Goal: Task Accomplishment & Management: Manage account settings

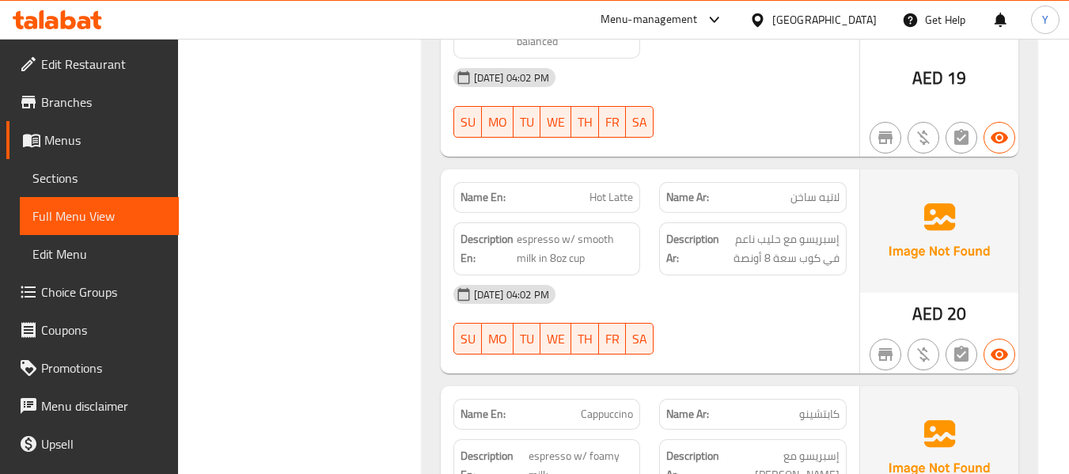
scroll to position [1262, 0]
click at [824, 25] on div "[GEOGRAPHIC_DATA]" at bounding box center [824, 19] width 104 height 17
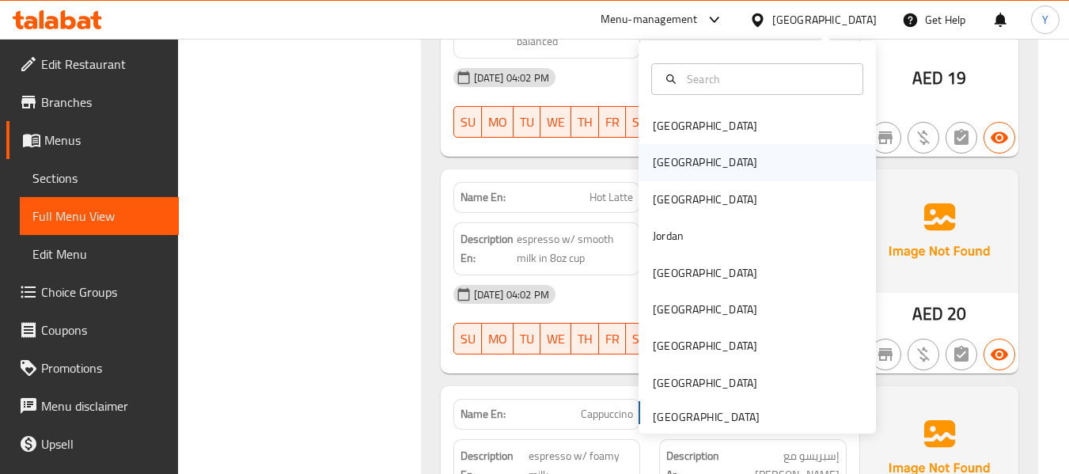
click at [709, 168] on div "[GEOGRAPHIC_DATA]" at bounding box center [756, 162] width 237 height 36
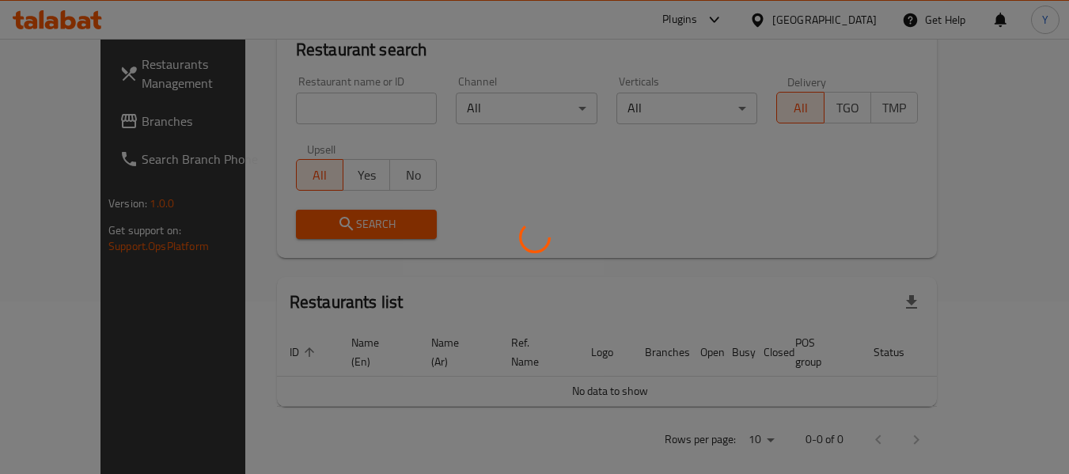
scroll to position [724, 0]
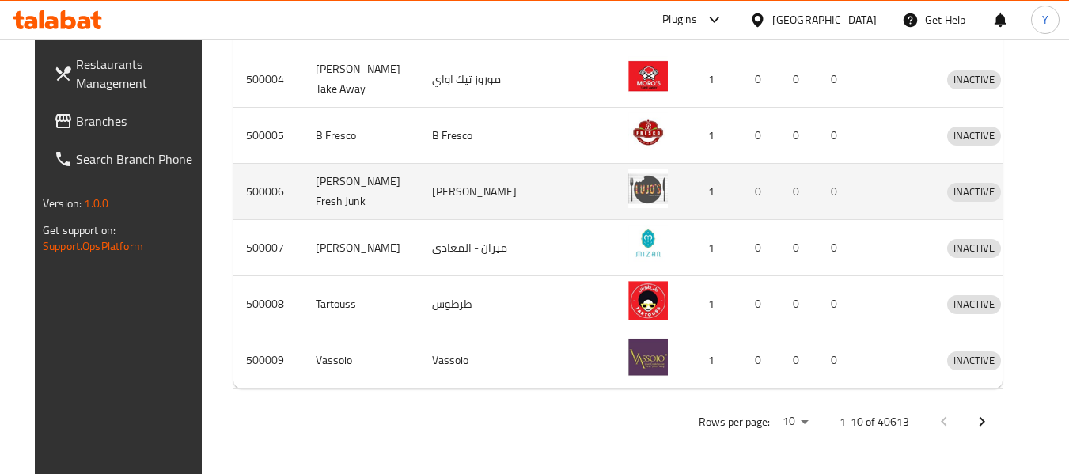
click at [965, 195] on td "INACTIVE" at bounding box center [976, 192] width 85 height 56
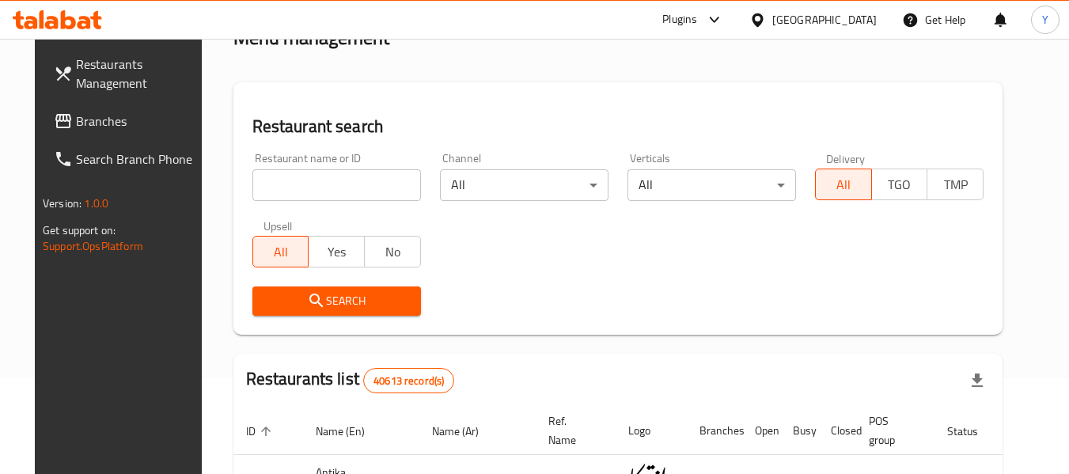
scroll to position [93, 0]
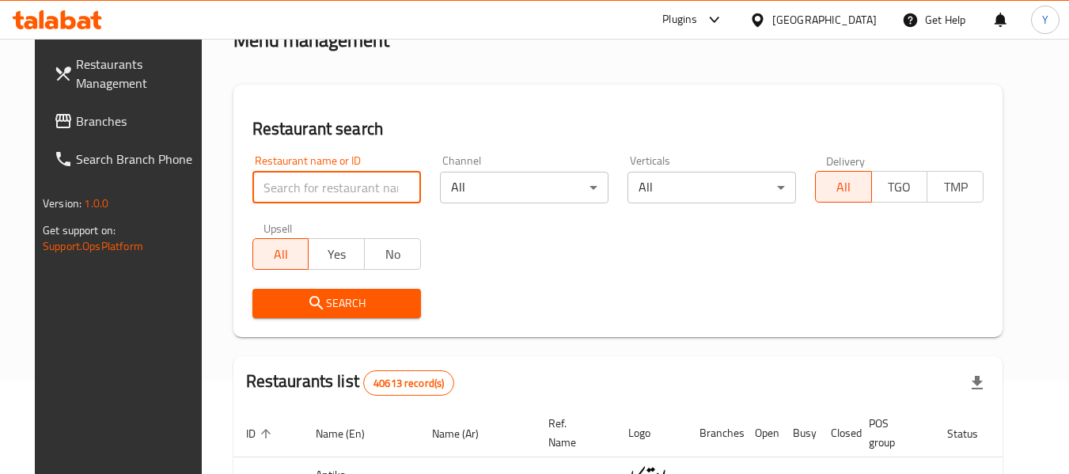
click at [398, 195] on input "search" at bounding box center [336, 188] width 168 height 32
paste input "Just Burger"
type input "Just Burger"
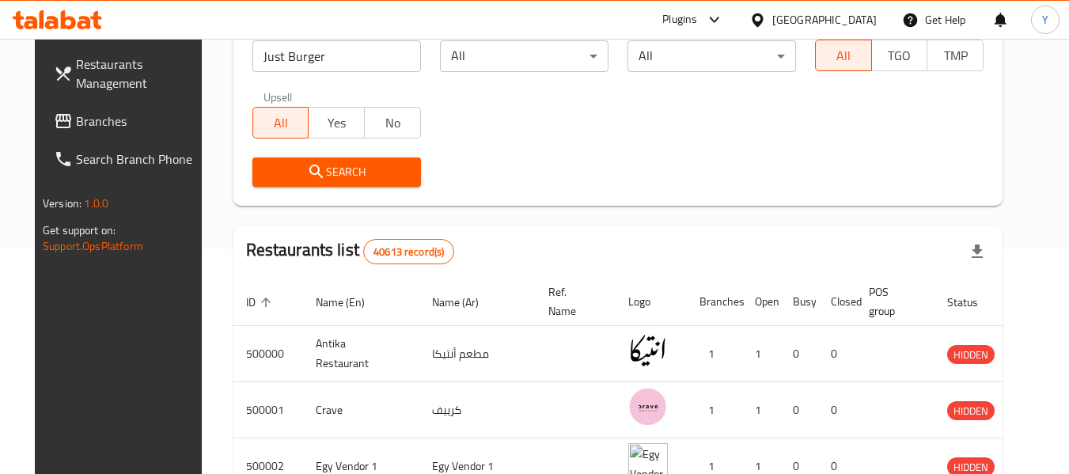
scroll to position [198, 0]
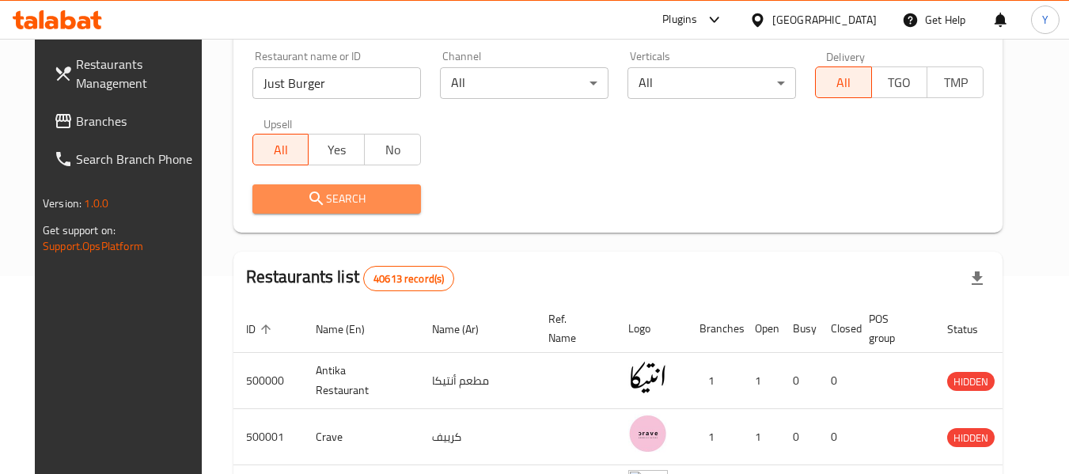
click at [341, 195] on span "Search" at bounding box center [336, 199] width 143 height 20
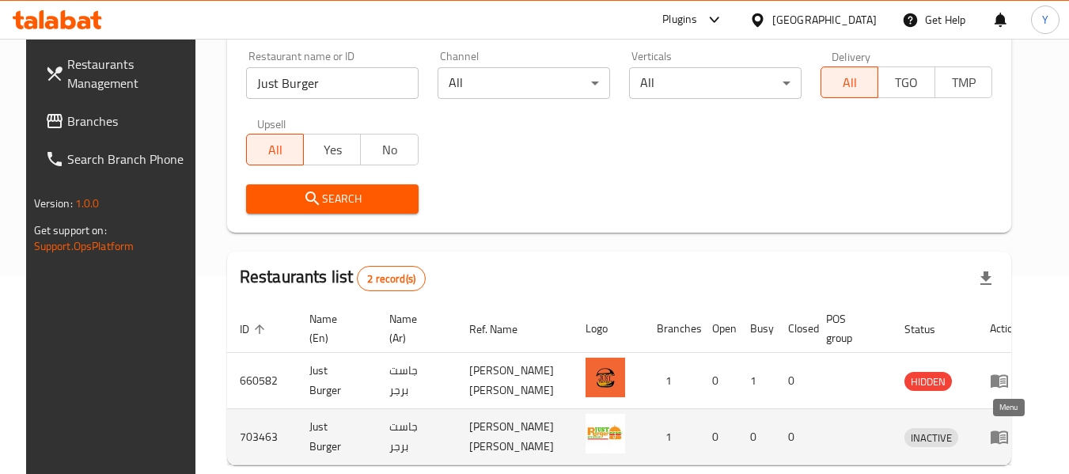
click at [1005, 435] on icon "enhanced table" at bounding box center [999, 436] width 19 height 19
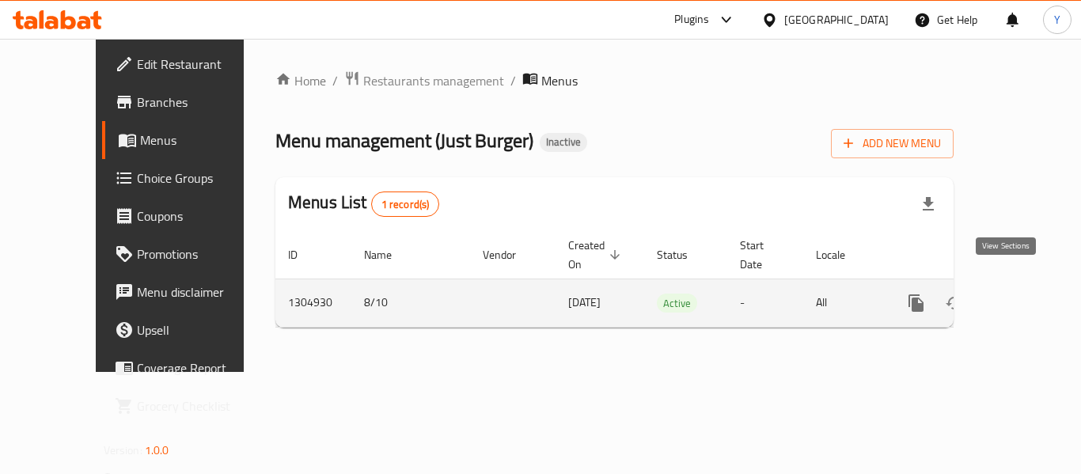
click at [1020, 293] on icon "enhanced table" at bounding box center [1029, 302] width 19 height 19
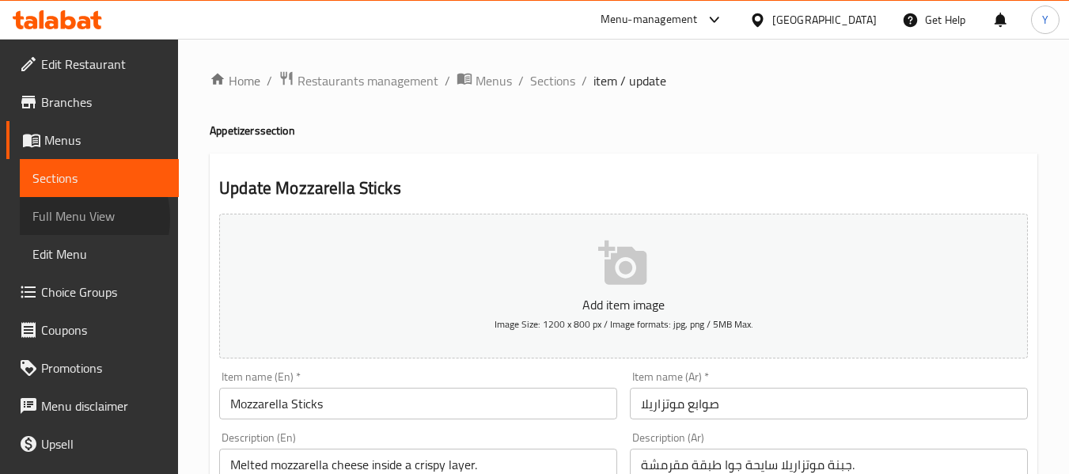
click at [71, 218] on span "Full Menu View" at bounding box center [99, 215] width 134 height 19
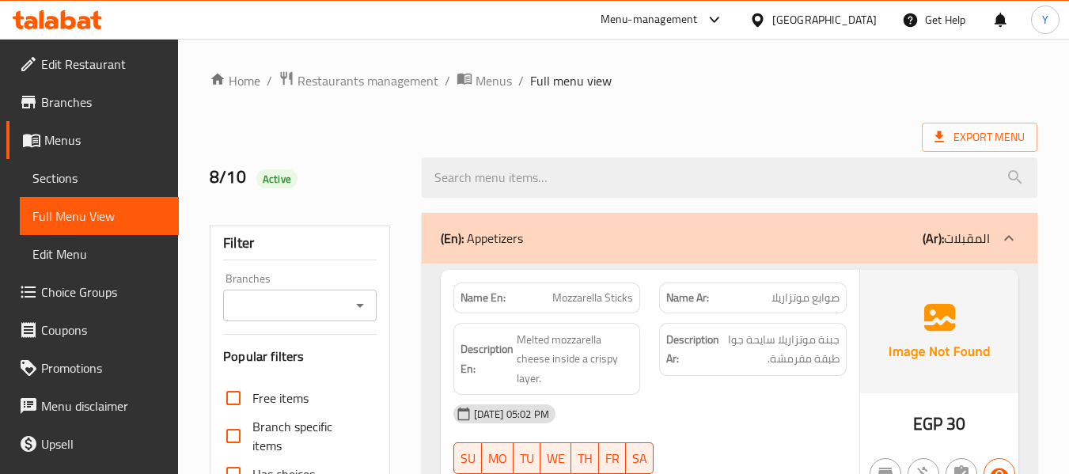
scroll to position [414, 0]
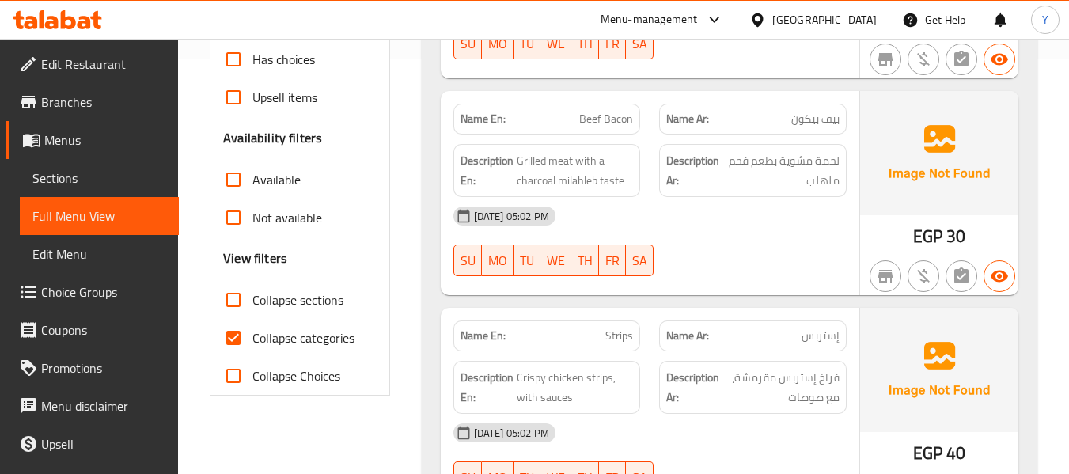
click at [486, 334] on strong "Name En:" at bounding box center [482, 335] width 45 height 17
copy strong "Name En:"
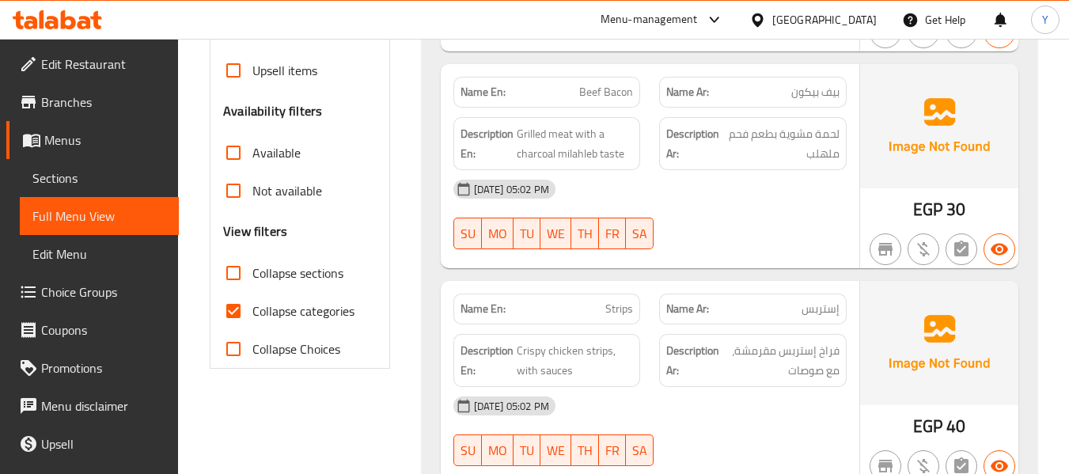
scroll to position [458, 0]
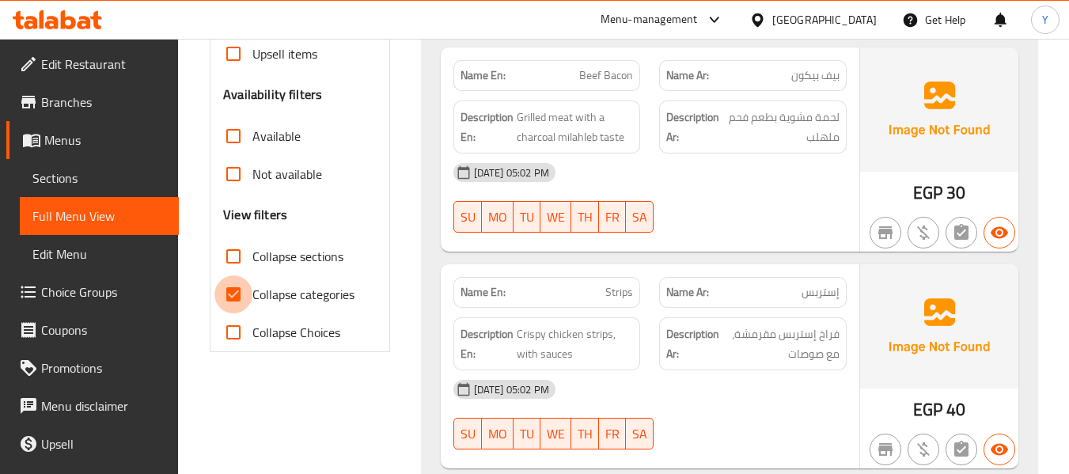
click at [246, 290] on input "Collapse categories" at bounding box center [233, 294] width 38 height 38
checkbox input "false"
click at [548, 290] on p "Name En: Strips" at bounding box center [546, 292] width 173 height 17
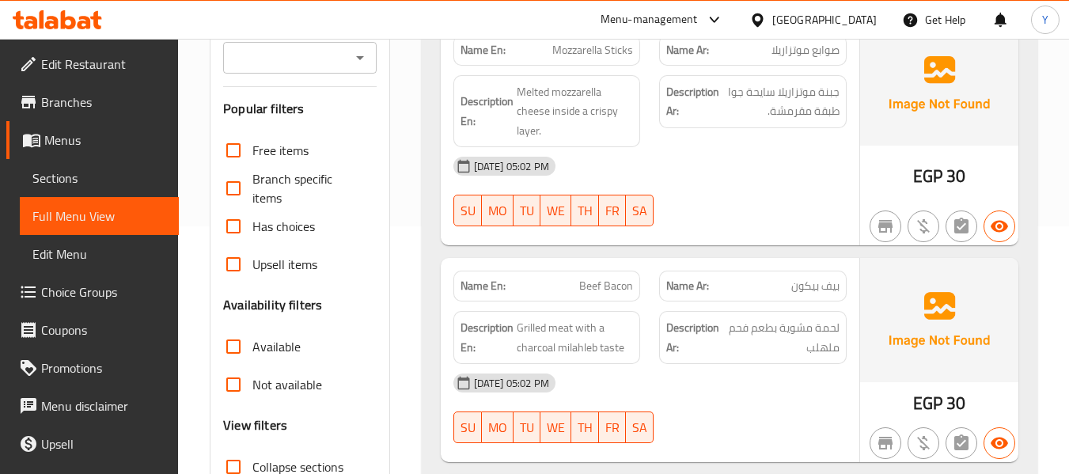
scroll to position [86, 0]
